Goal: Information Seeking & Learning: Learn about a topic

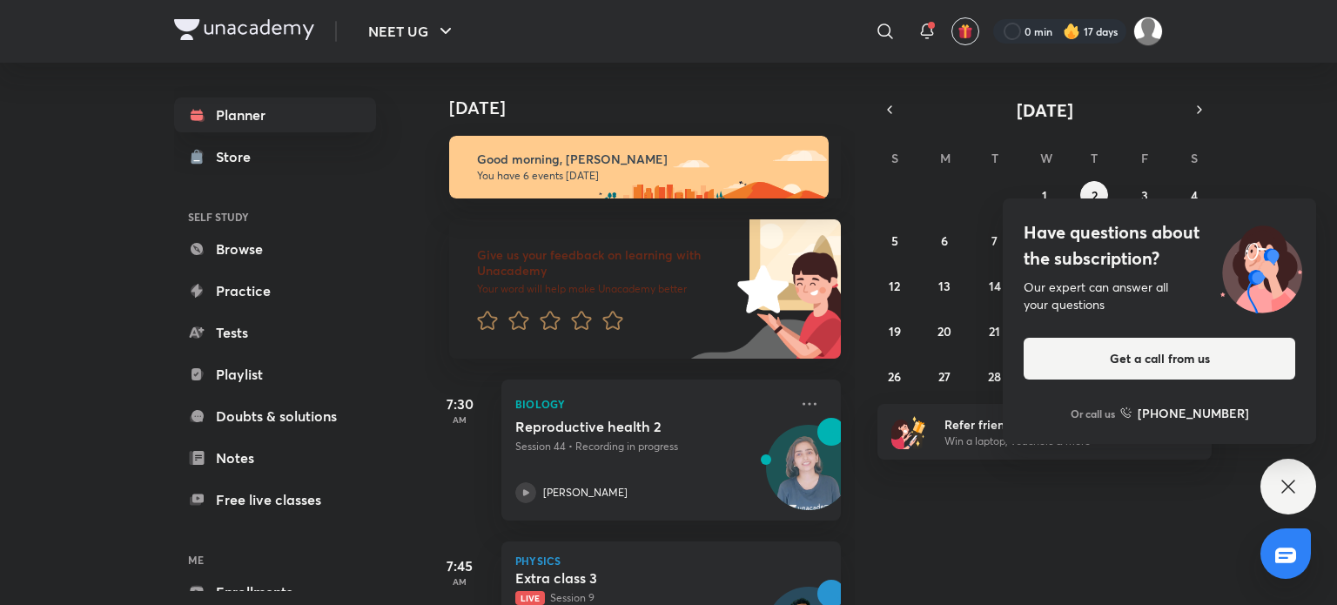
scroll to position [752, 0]
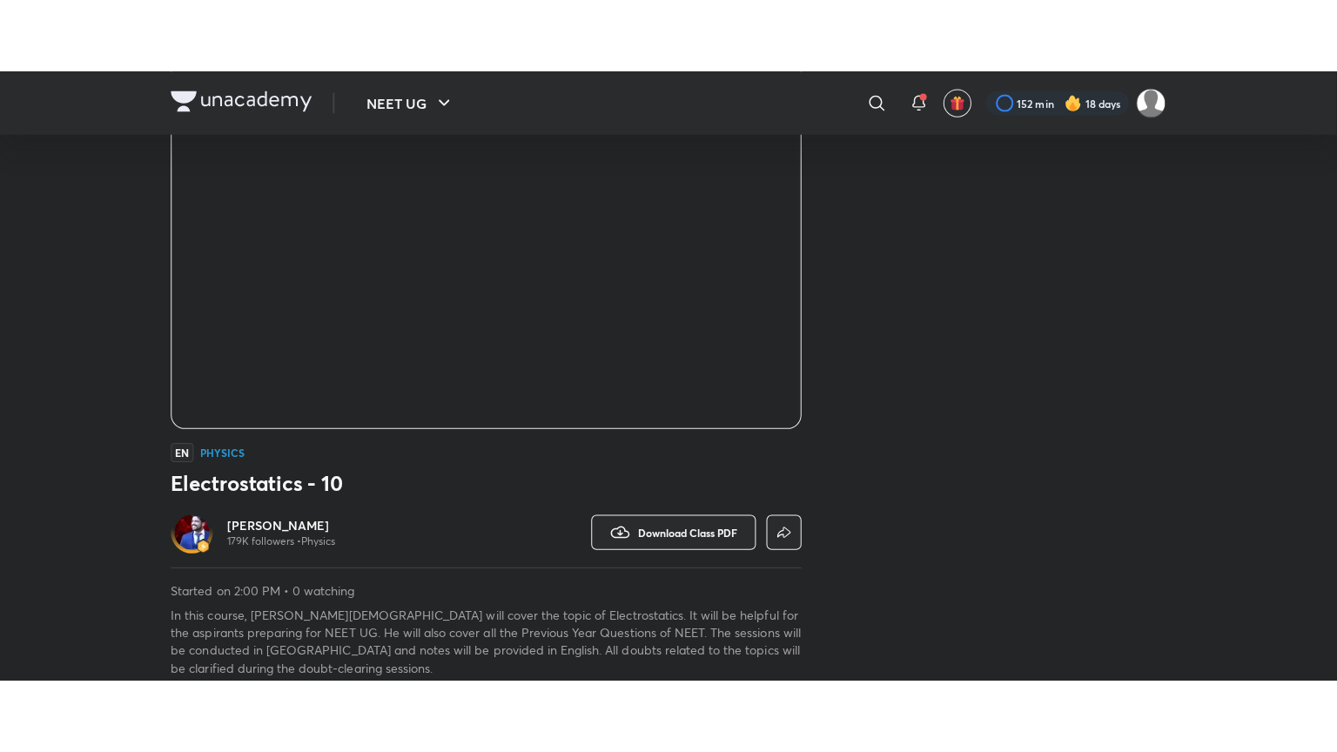
scroll to position [183, 0]
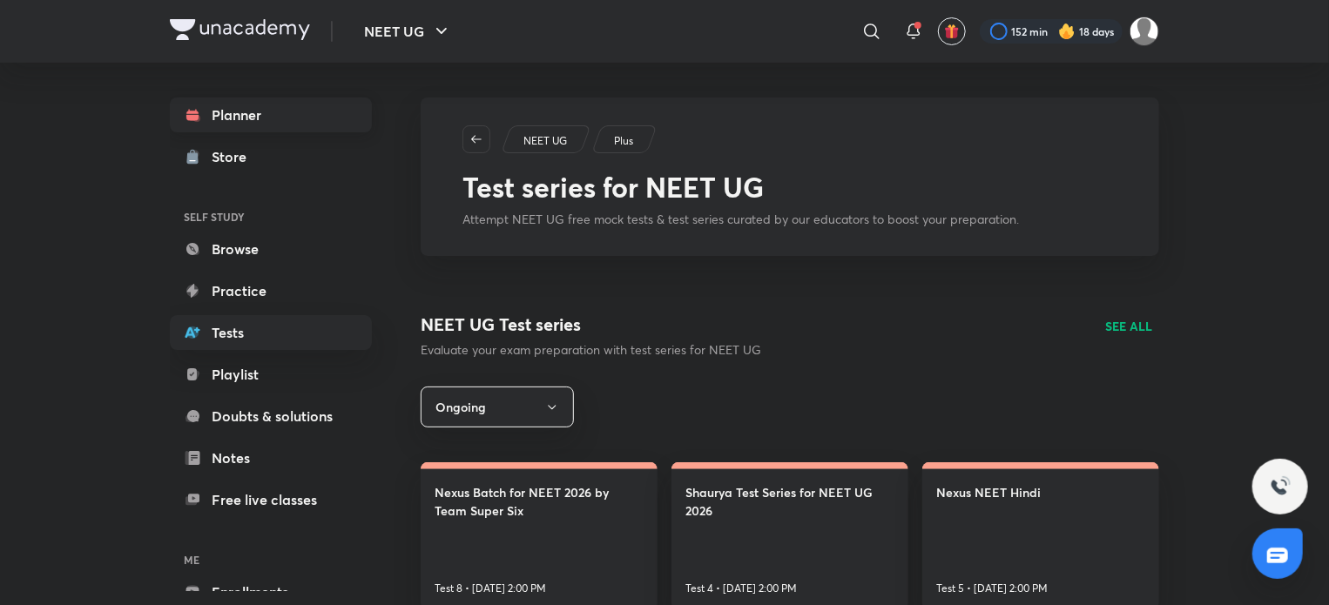
click at [306, 118] on link "Planner" at bounding box center [271, 115] width 202 height 35
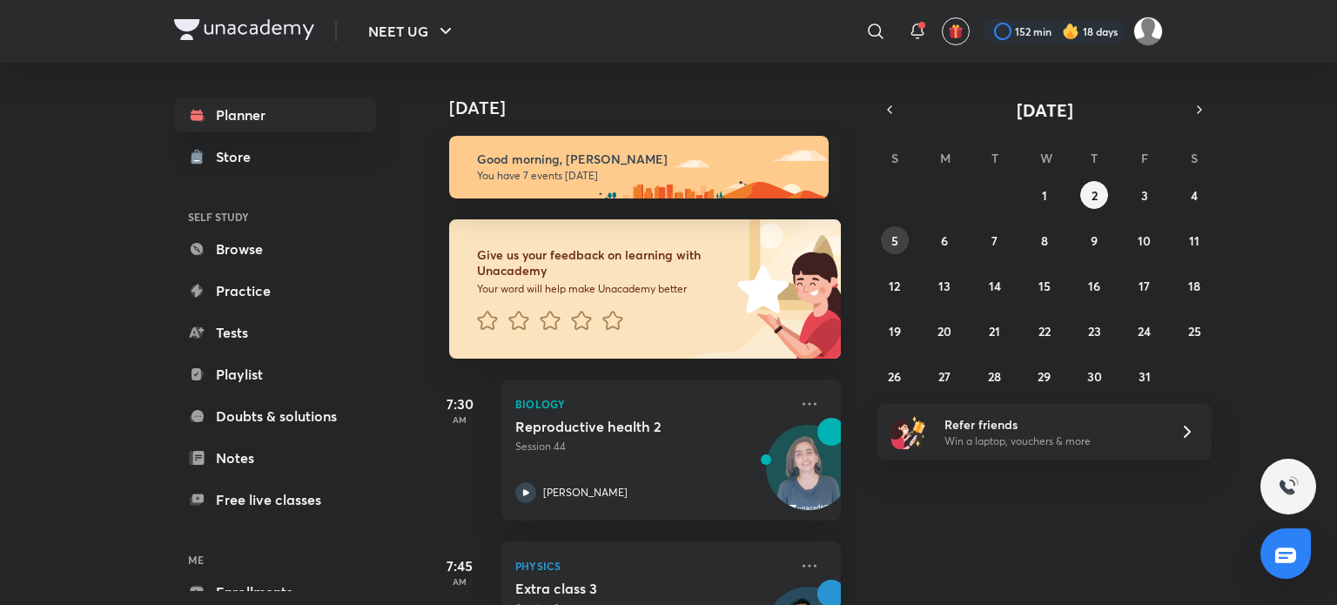
click at [901, 239] on button "5" at bounding box center [895, 240] width 28 height 28
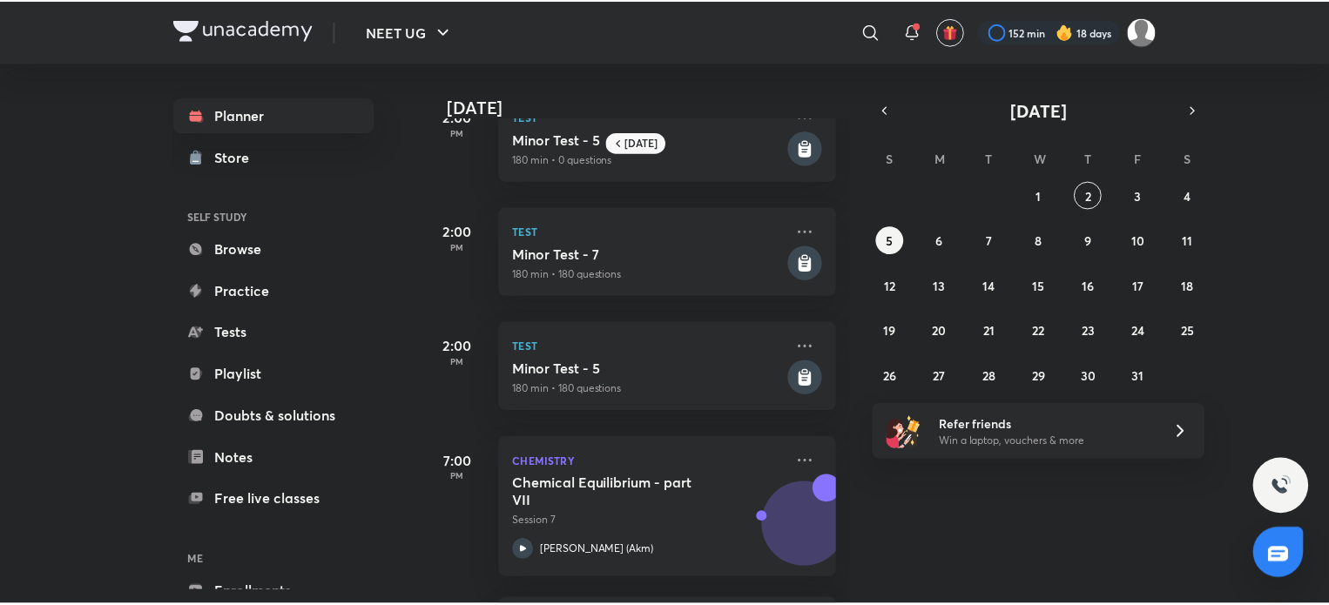
scroll to position [167, 0]
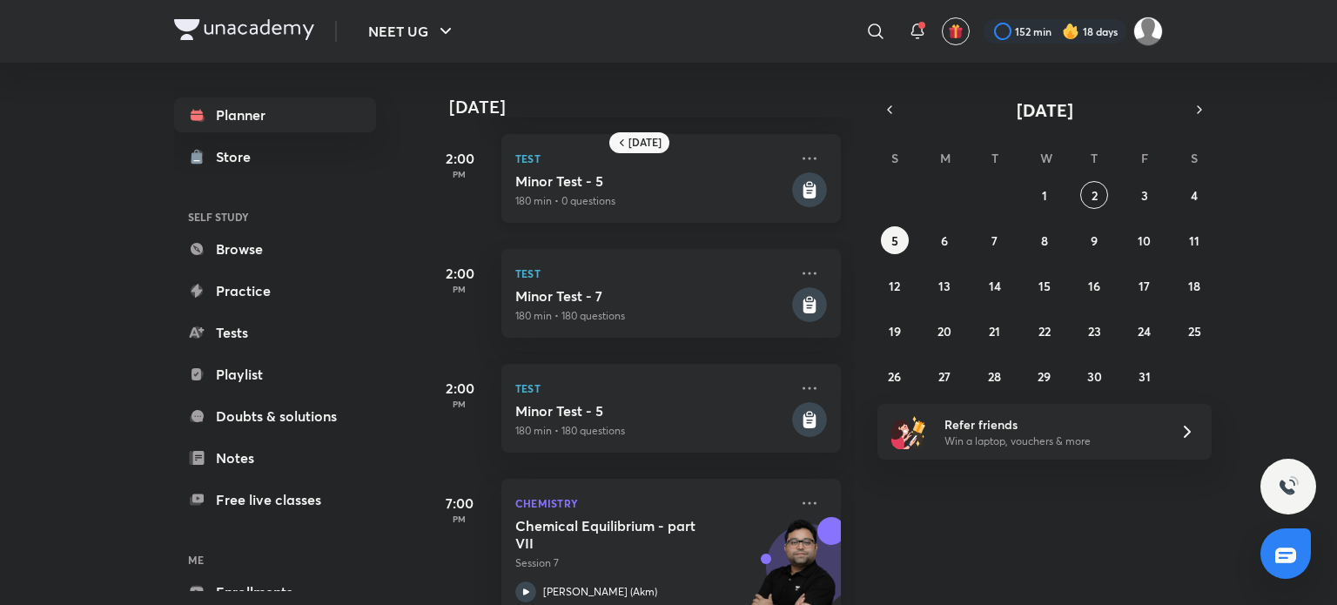
click at [669, 193] on p "180 min • 0 questions" at bounding box center [651, 201] width 273 height 16
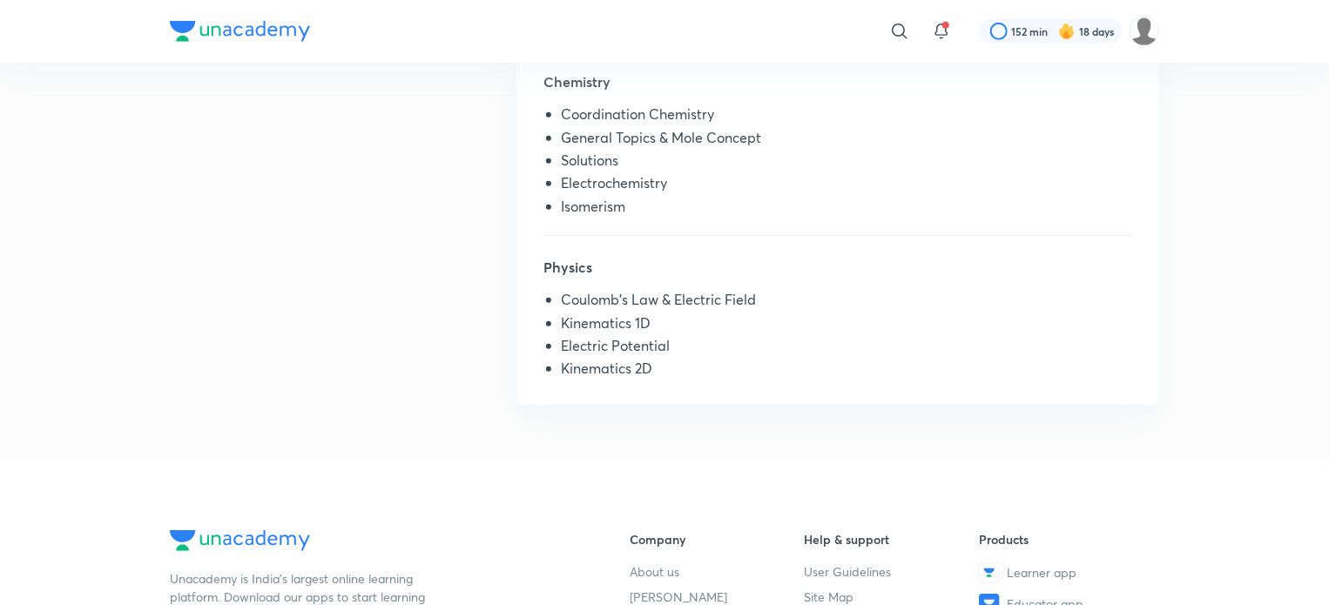
scroll to position [587, 0]
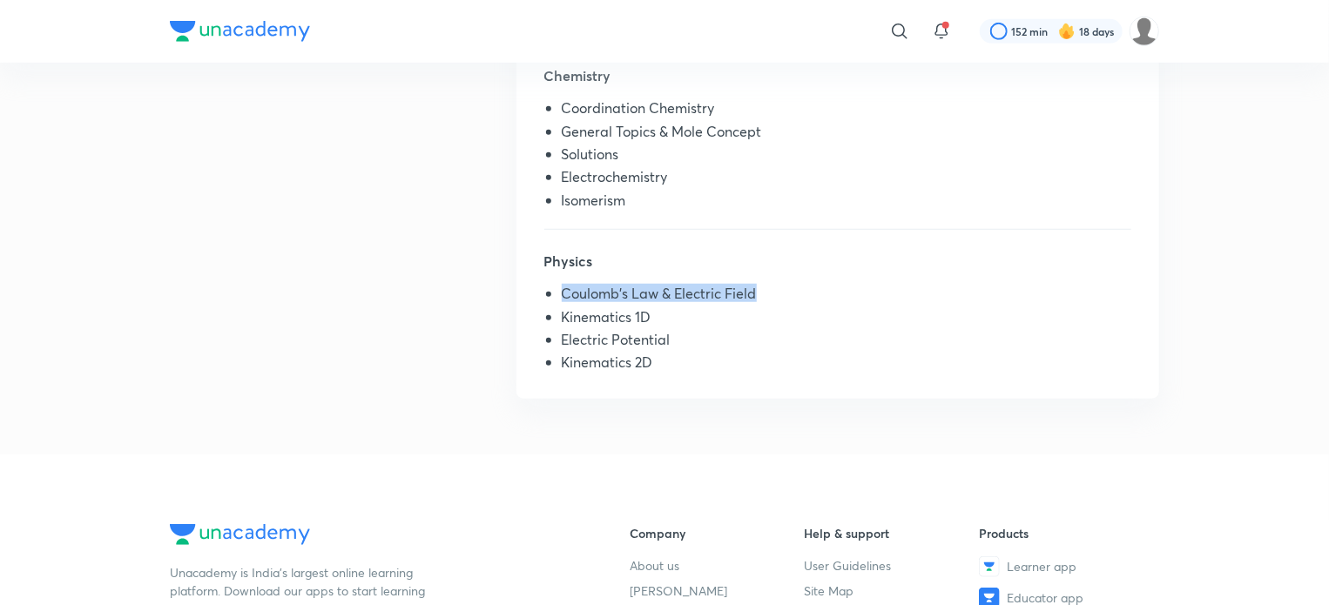
drag, startPoint x: 563, startPoint y: 292, endPoint x: 763, endPoint y: 296, distance: 199.4
click at [763, 296] on li "Coulomb's Law & Electric Field" at bounding box center [846, 297] width 569 height 23
drag, startPoint x: 560, startPoint y: 320, endPoint x: 658, endPoint y: 320, distance: 98.4
click at [658, 320] on ul "Coulomb's Law & Electric Field Kinematics 1D Electric Potential Kinematics 2D" at bounding box center [837, 332] width 587 height 92
